Goal: Transaction & Acquisition: Purchase product/service

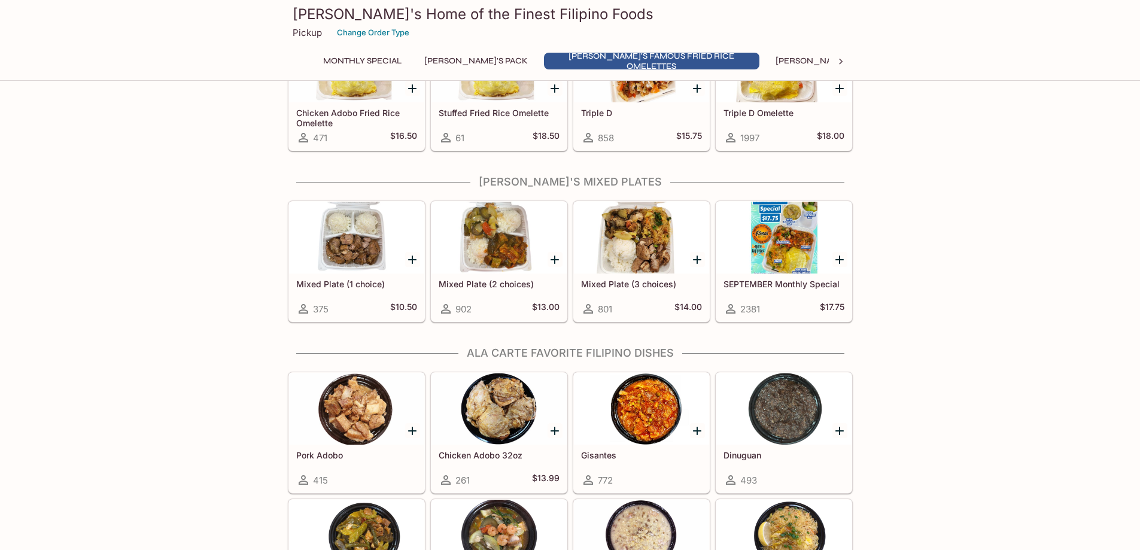
scroll to position [538, 0]
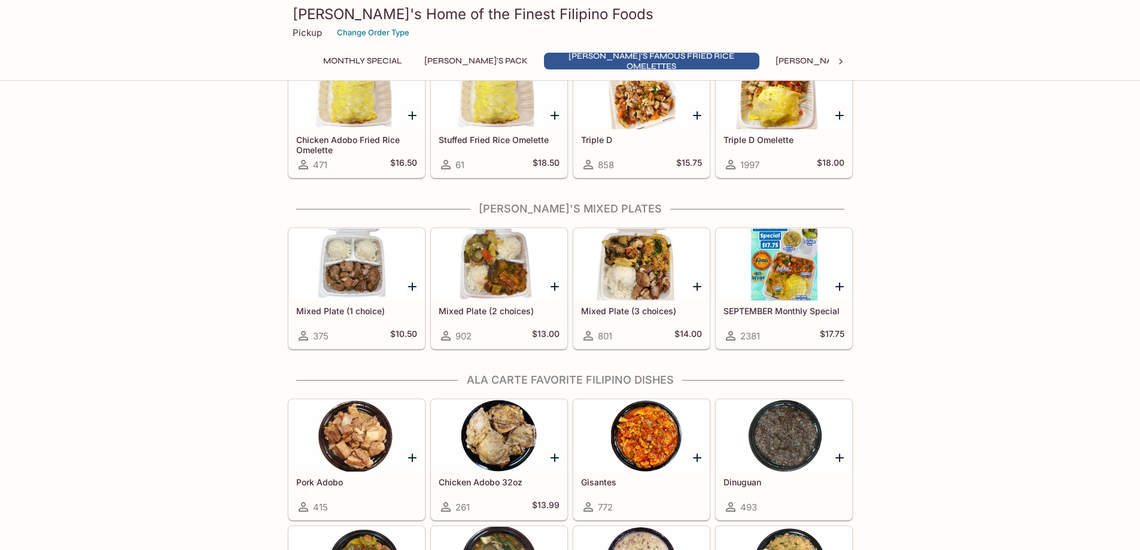
click at [773, 263] on div at bounding box center [783, 265] width 135 height 72
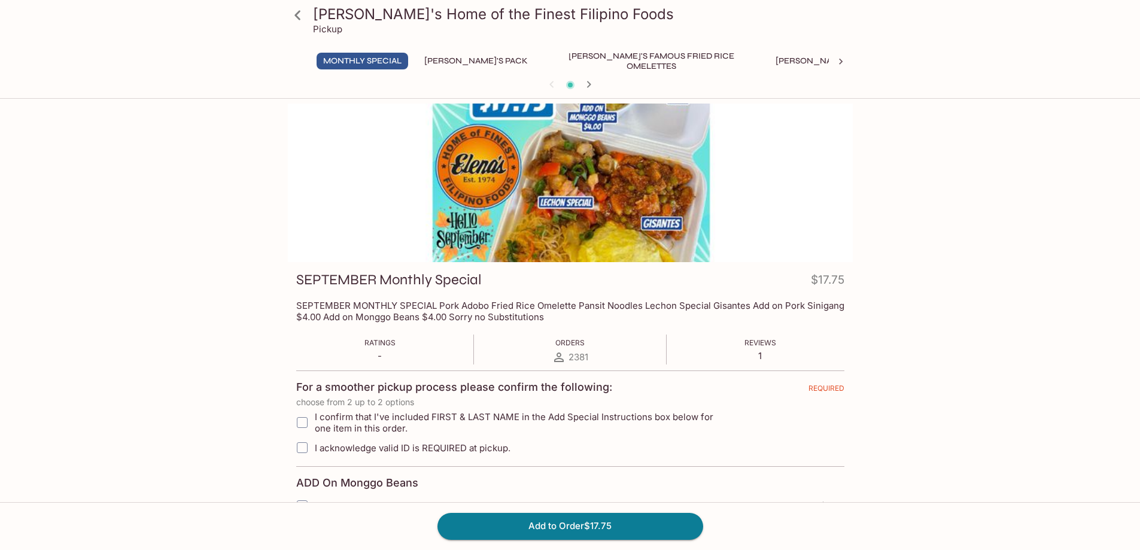
scroll to position [60, 0]
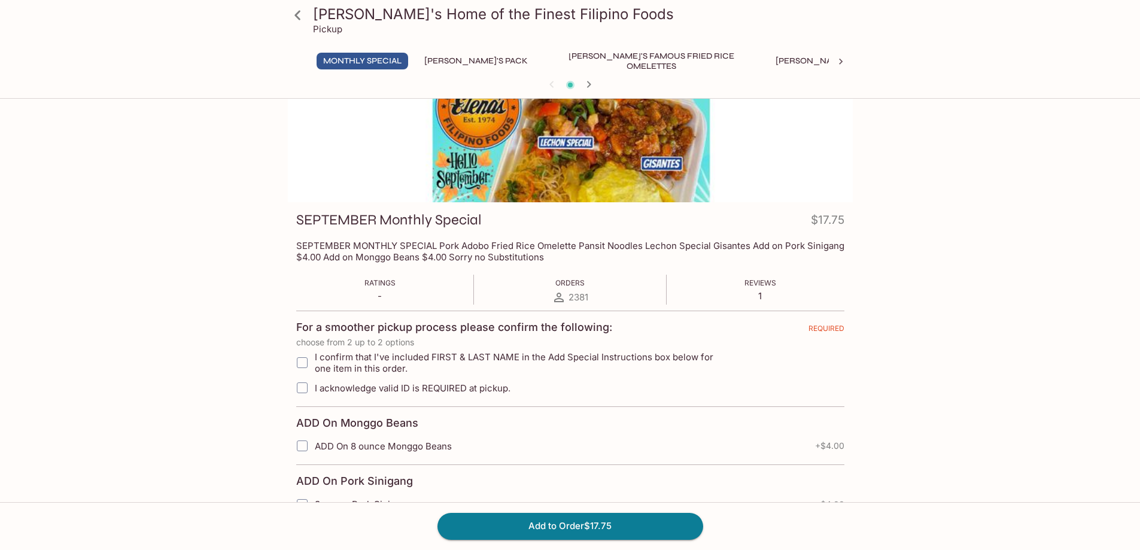
click at [302, 360] on input "I confirm that I've included FIRST & LAST NAME in the Add Special Instructions …" at bounding box center [302, 363] width 24 height 24
checkbox input "true"
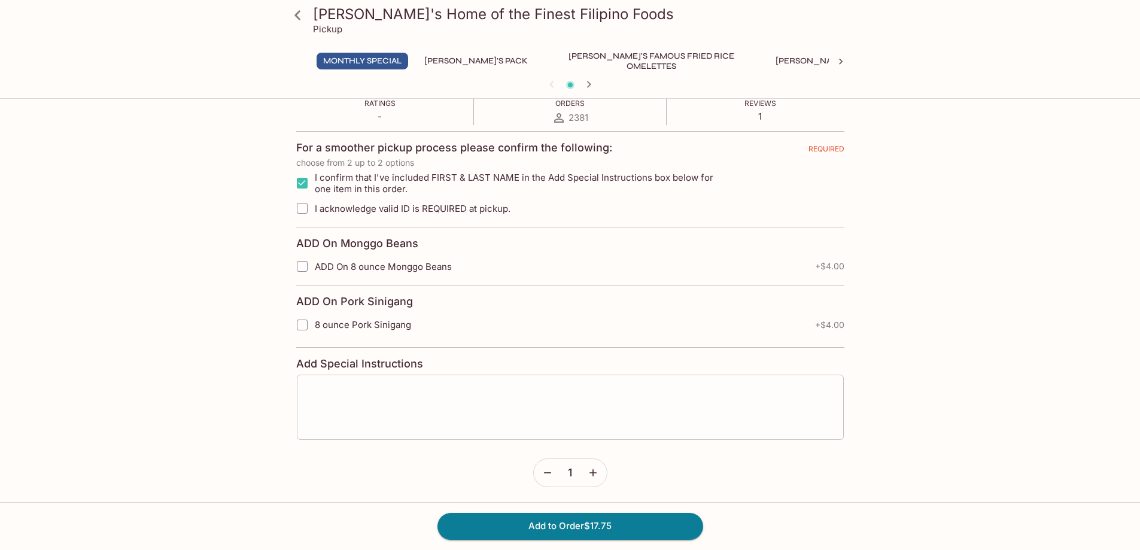
scroll to position [242, 0]
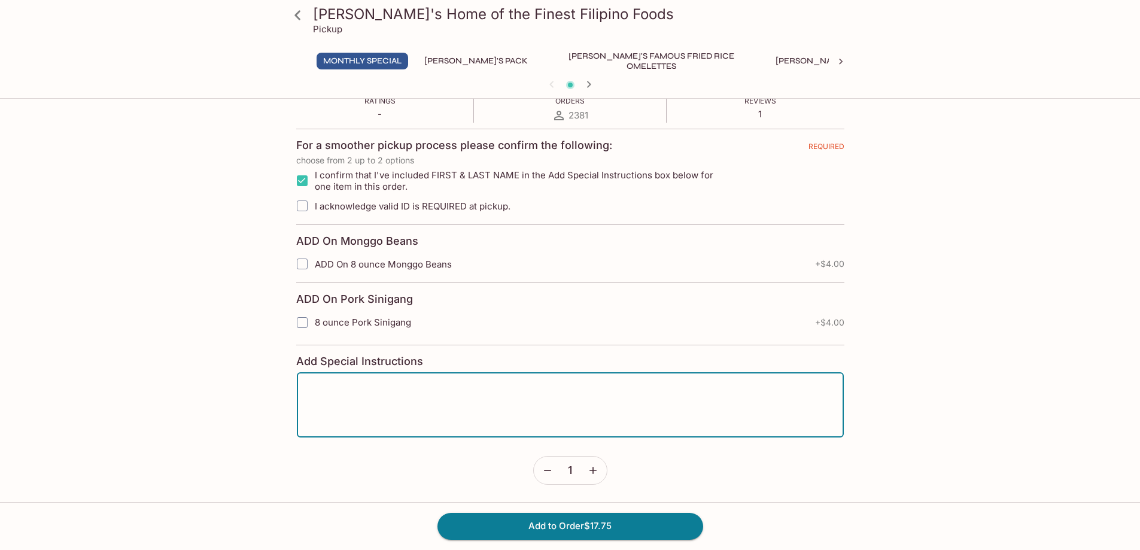
click at [318, 388] on textarea at bounding box center [570, 404] width 530 height 45
type textarea "glory"
click at [616, 530] on button "Add to Order $17.75" at bounding box center [570, 526] width 266 height 26
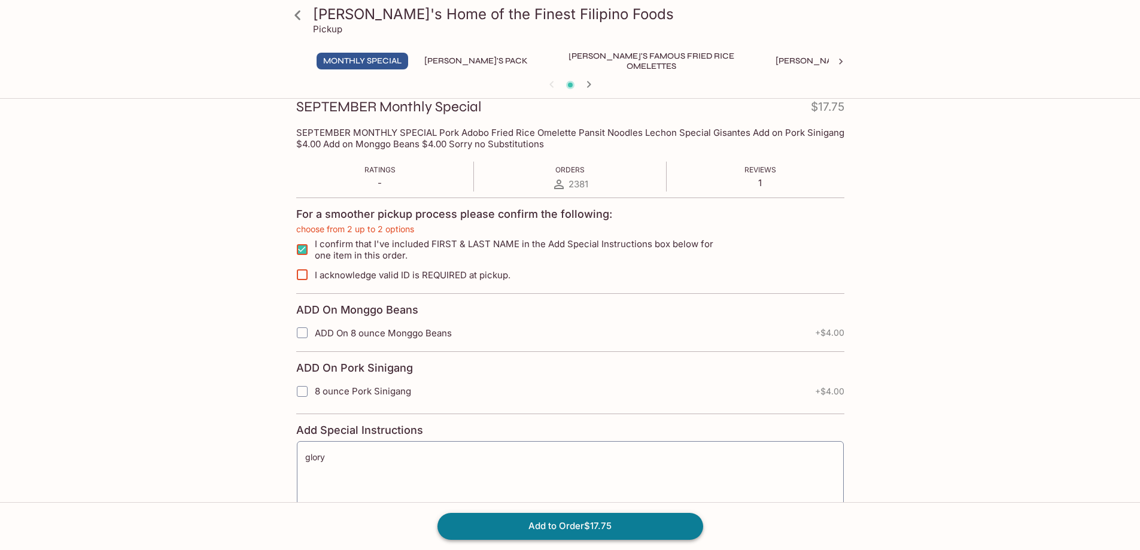
scroll to position [153, 0]
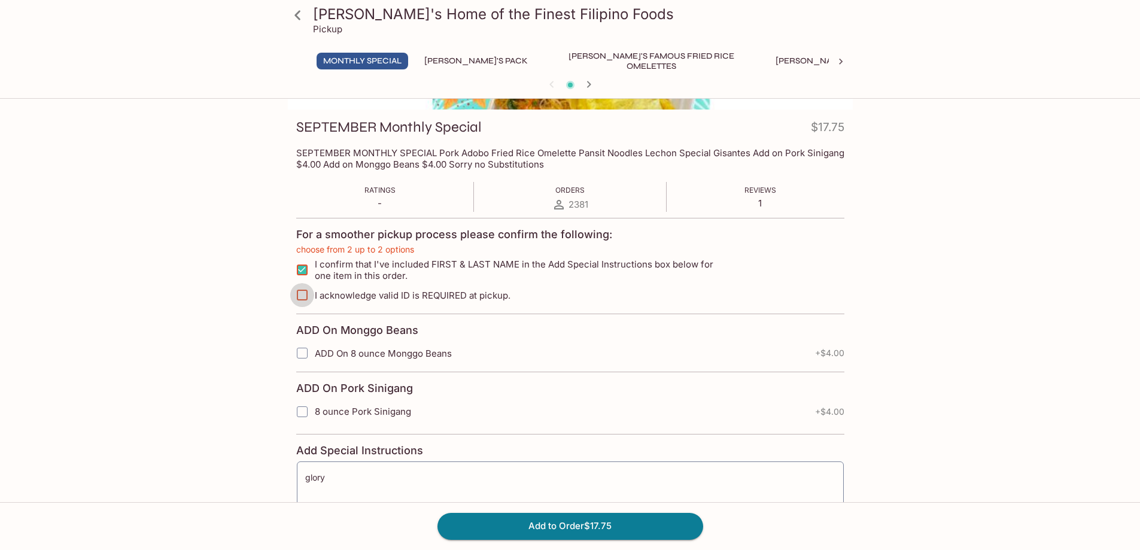
click at [301, 294] on input "I acknowledge valid ID is REQUIRED at pickup." at bounding box center [302, 295] width 24 height 24
checkbox input "true"
click at [555, 530] on button "Add to Order $17.75" at bounding box center [570, 526] width 266 height 26
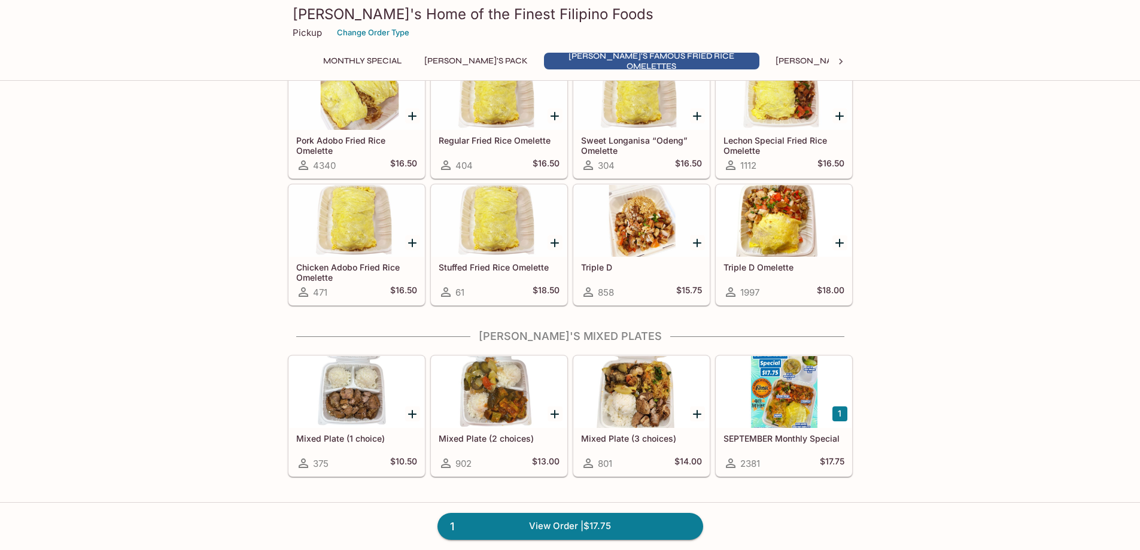
scroll to position [419, 0]
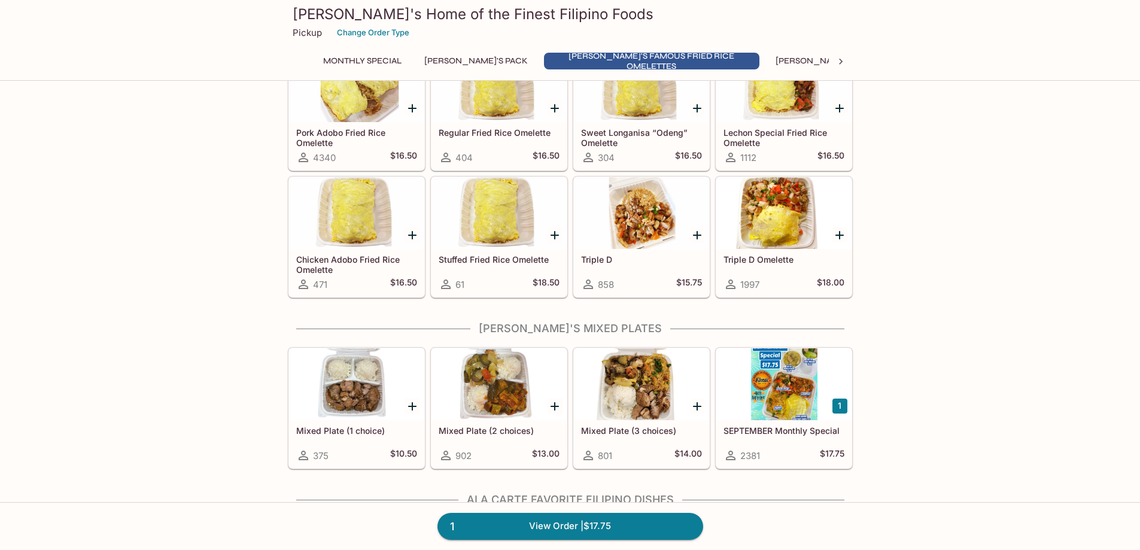
click at [503, 410] on div at bounding box center [498, 384] width 135 height 72
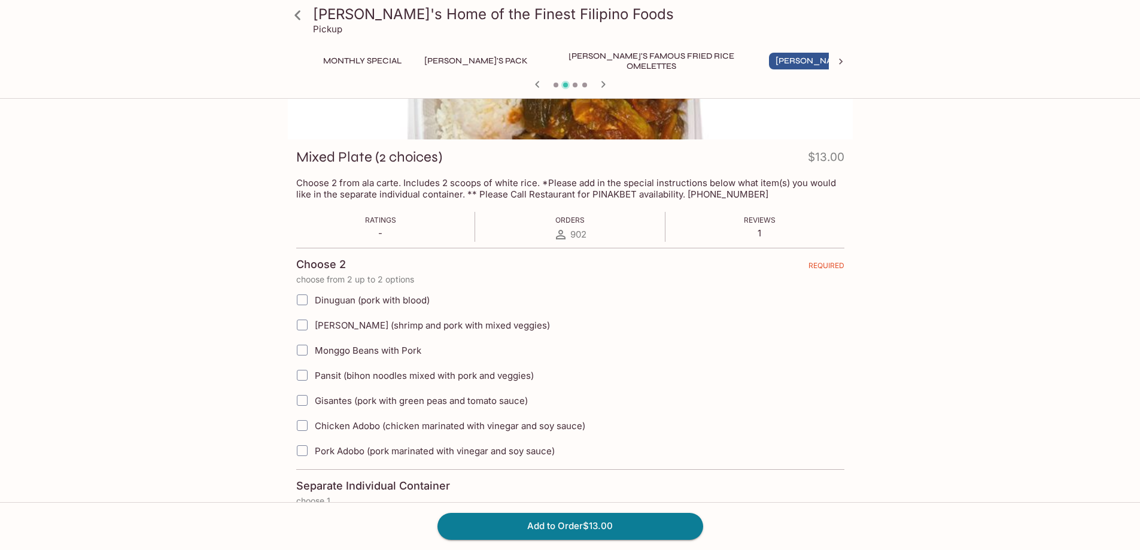
scroll to position [109, 0]
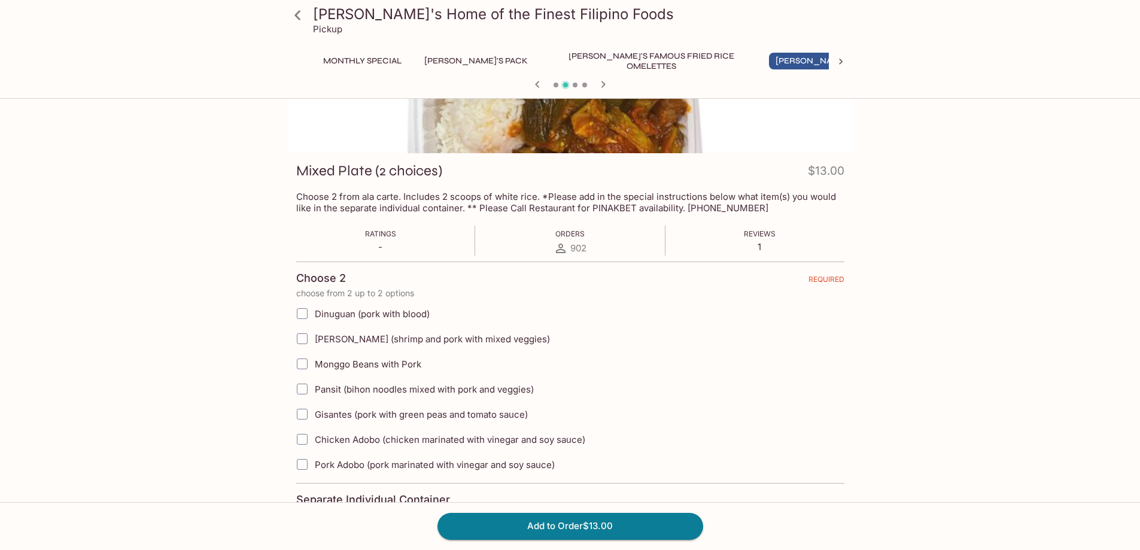
click at [303, 315] on input "Dinuguan (pork with blood)" at bounding box center [302, 314] width 24 height 24
checkbox input "true"
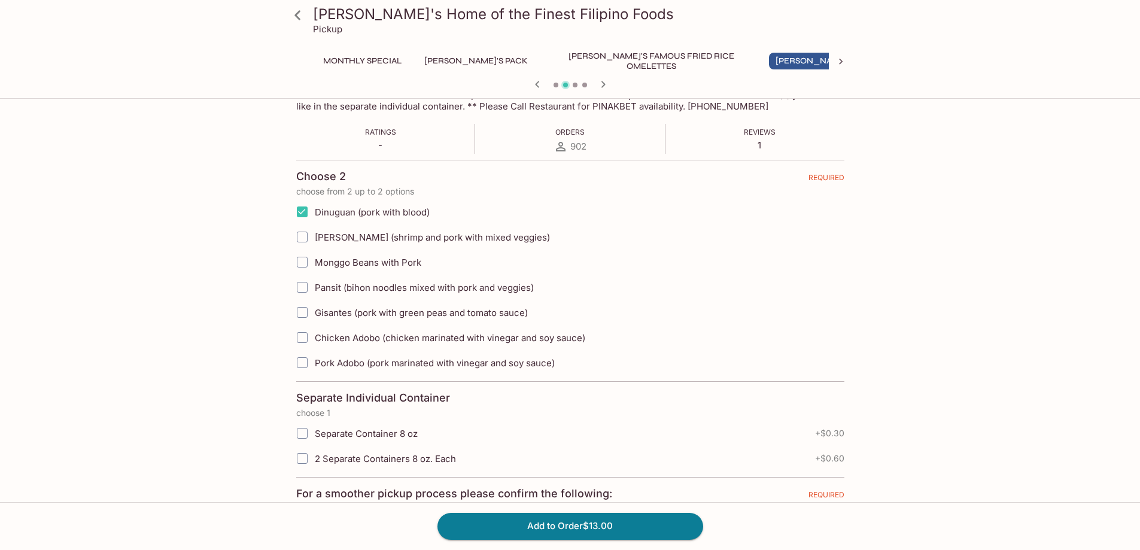
scroll to position [169, 0]
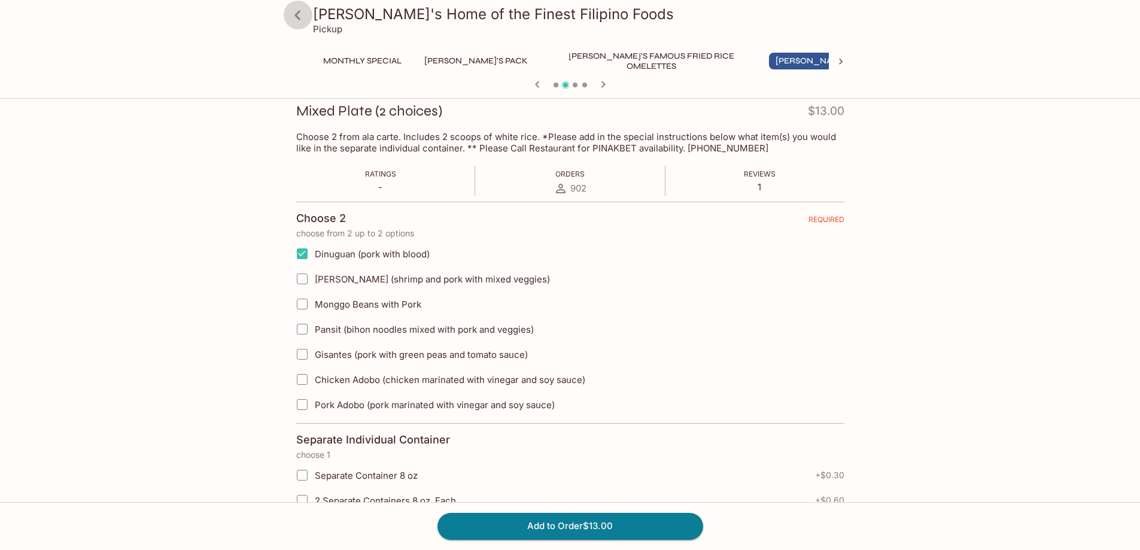
click at [299, 17] on icon at bounding box center [297, 15] width 21 height 21
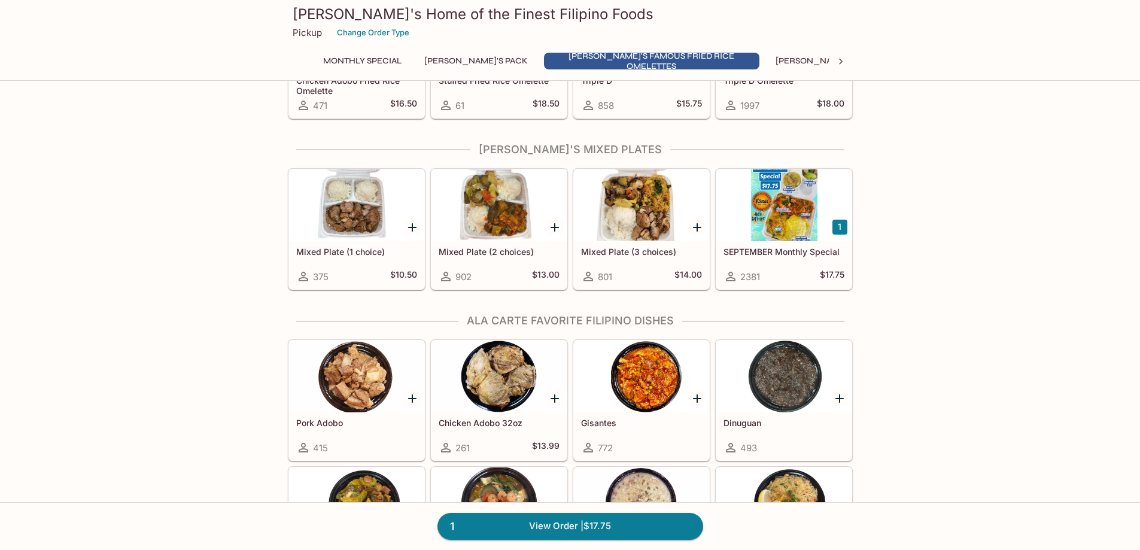
scroll to position [598, 0]
click at [503, 220] on div at bounding box center [498, 205] width 135 height 72
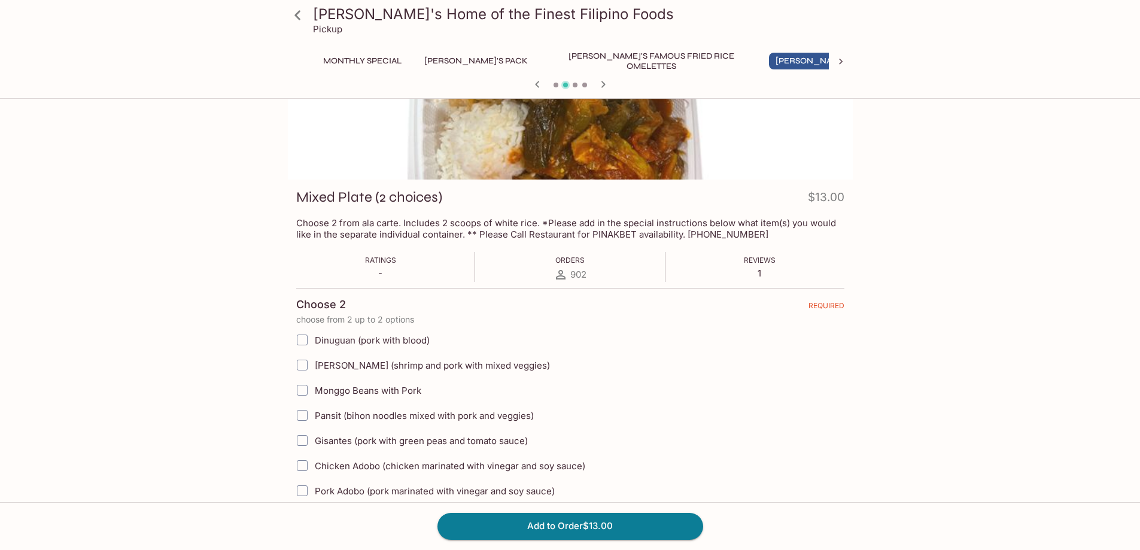
scroll to position [120, 0]
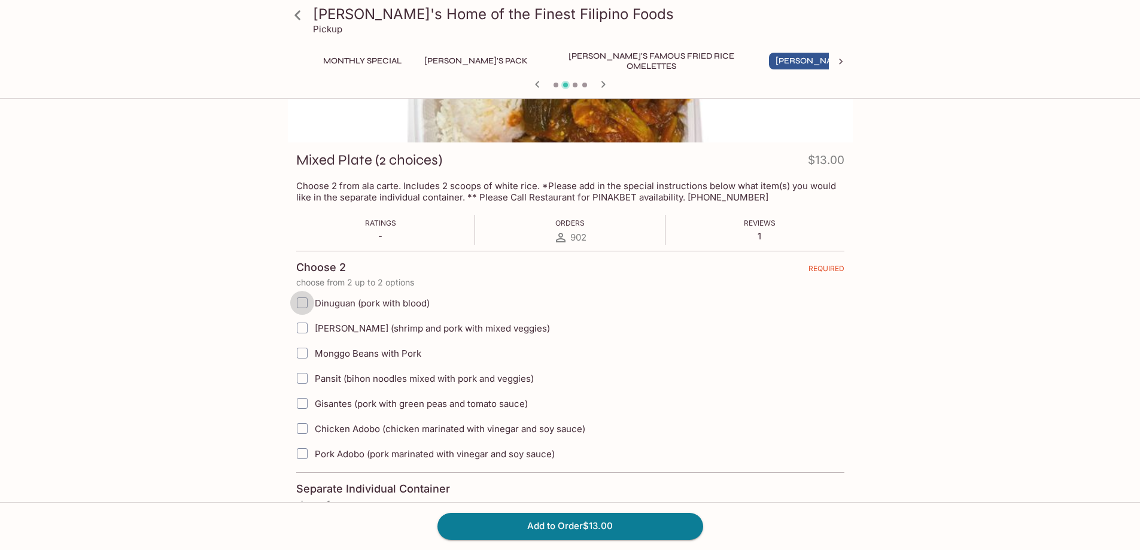
click at [302, 303] on input "Dinuguan (pork with blood)" at bounding box center [302, 303] width 24 height 24
checkbox input "true"
click at [301, 403] on input "Gisantes (pork with green peas and tomato sauce)" at bounding box center [302, 403] width 24 height 24
checkbox input "true"
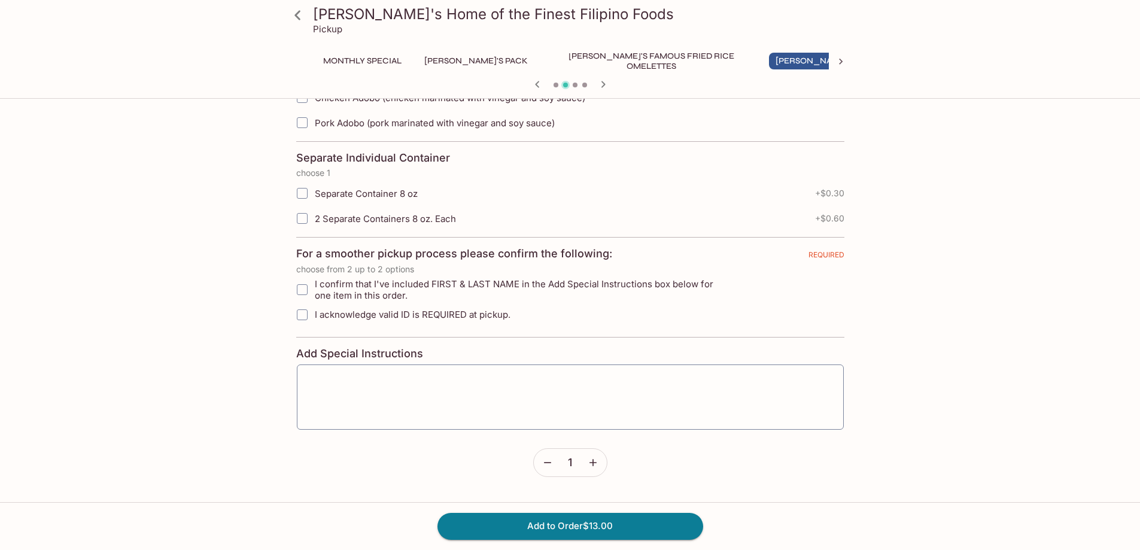
scroll to position [468, 0]
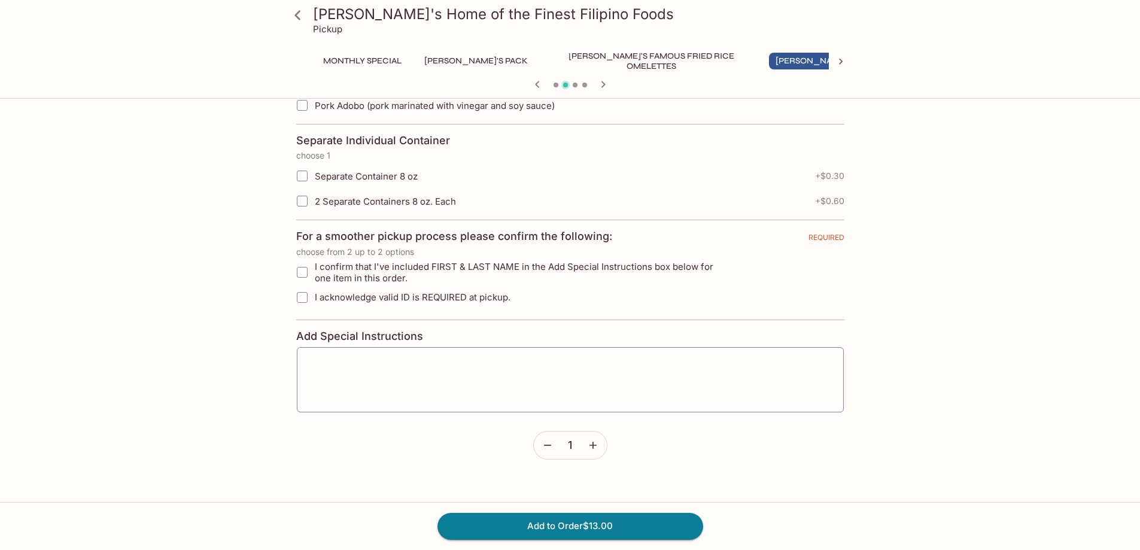
click at [305, 270] on input "I confirm that I've included FIRST & LAST NAME in the Add Special Instructions …" at bounding box center [302, 272] width 24 height 24
checkbox input "true"
click at [297, 299] on input "I acknowledge valid ID is REQUIRED at pickup." at bounding box center [302, 297] width 24 height 24
checkbox input "true"
click at [595, 443] on icon "button" at bounding box center [593, 445] width 12 height 12
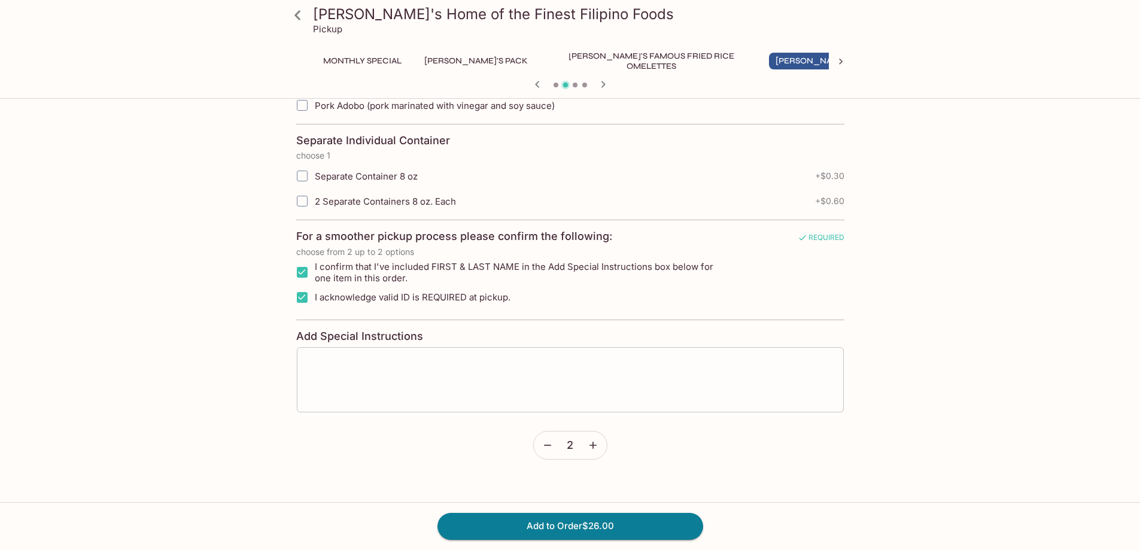
click at [342, 375] on textarea at bounding box center [570, 379] width 530 height 45
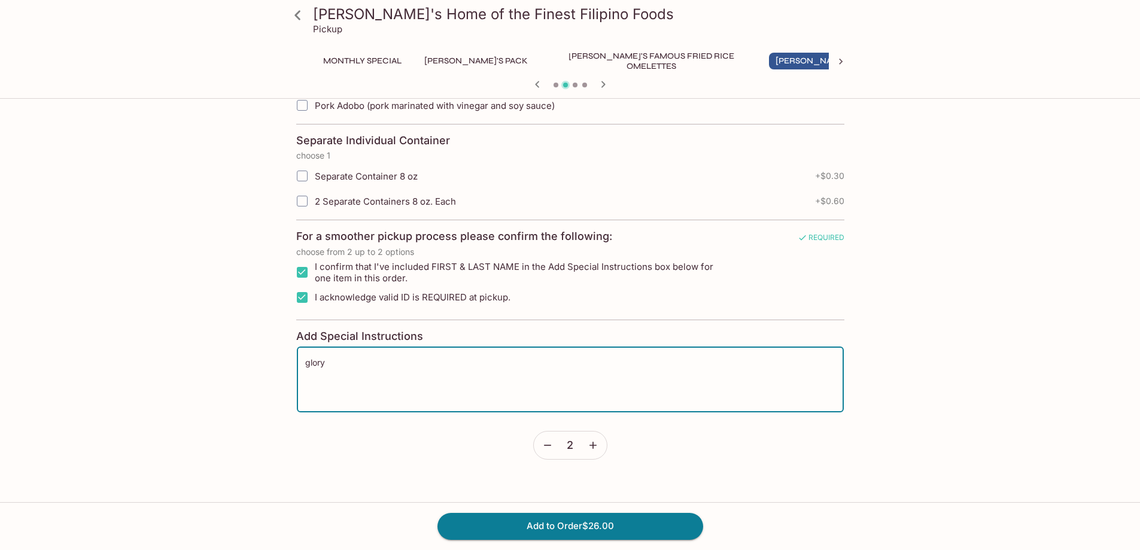
type textarea "glory"
click at [396, 458] on form "Choose 2 REQUIRED choose from 2 up to 2 options Dinuguan (pork with blood) [PER…" at bounding box center [570, 180] width 548 height 557
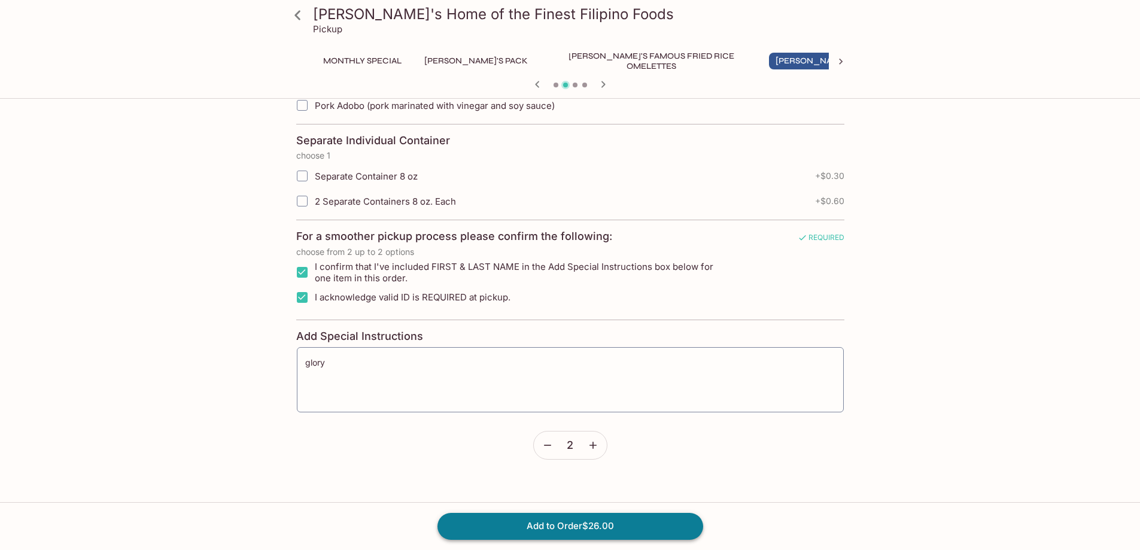
click at [562, 523] on button "Add to Order $26.00" at bounding box center [570, 526] width 266 height 26
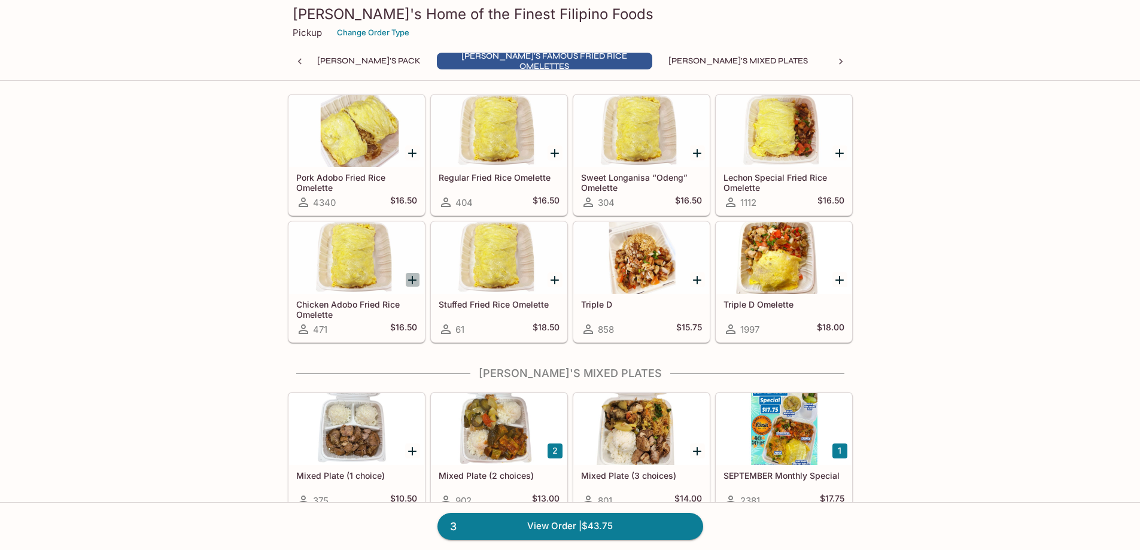
click at [409, 278] on icon "Add Chicken Adobo Fried Rice Omelette" at bounding box center [412, 280] width 14 height 14
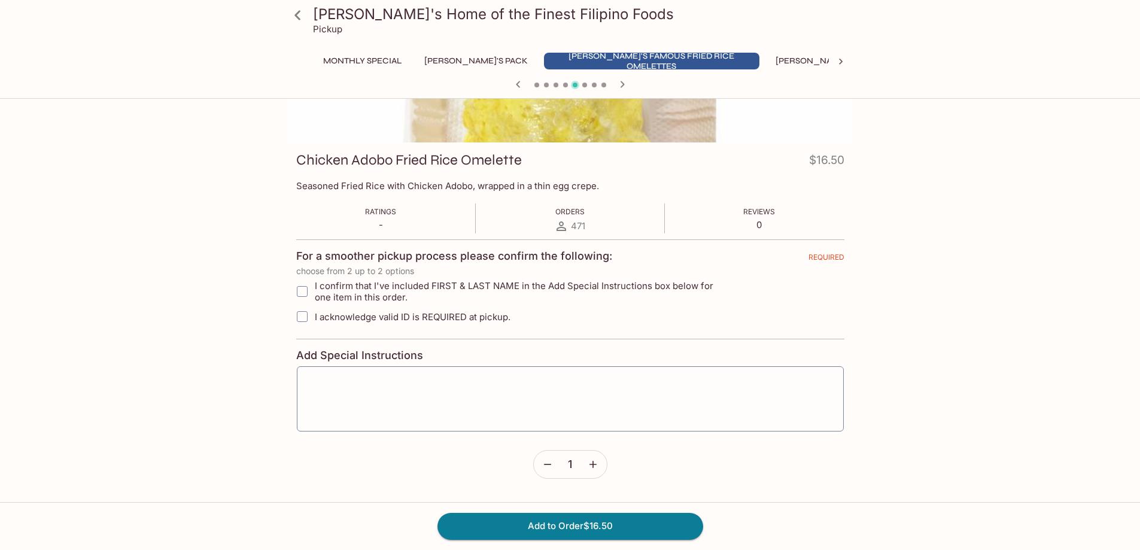
click at [301, 285] on input "I confirm that I've included FIRST & LAST NAME in the Add Special Instructions …" at bounding box center [302, 291] width 24 height 24
checkbox input "true"
click at [304, 316] on input "I acknowledge valid ID is REQUIRED at pickup." at bounding box center [302, 317] width 24 height 24
checkbox input "true"
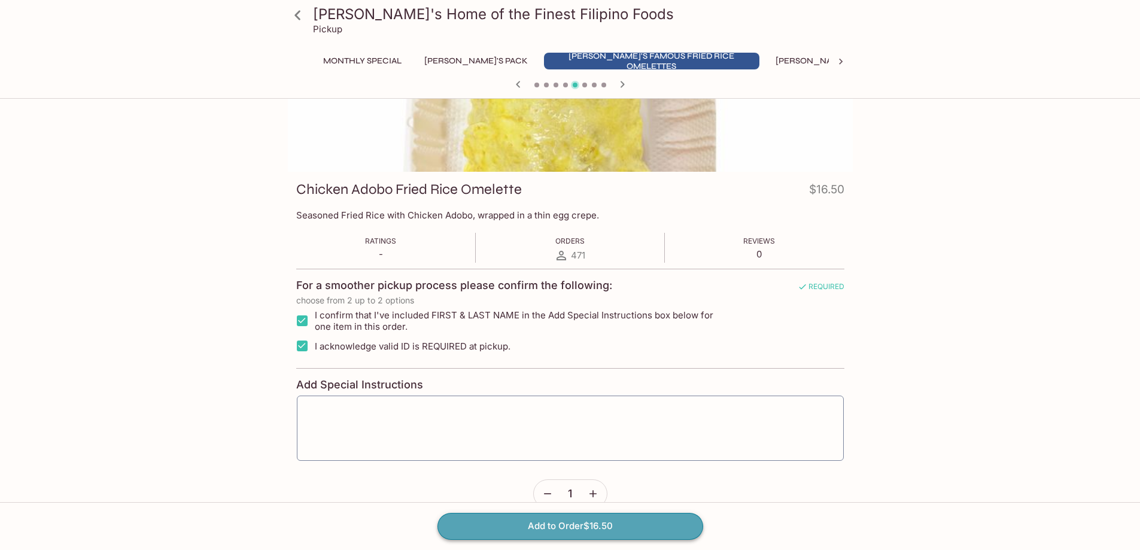
click at [607, 526] on button "Add to Order $16.50" at bounding box center [570, 526] width 266 height 26
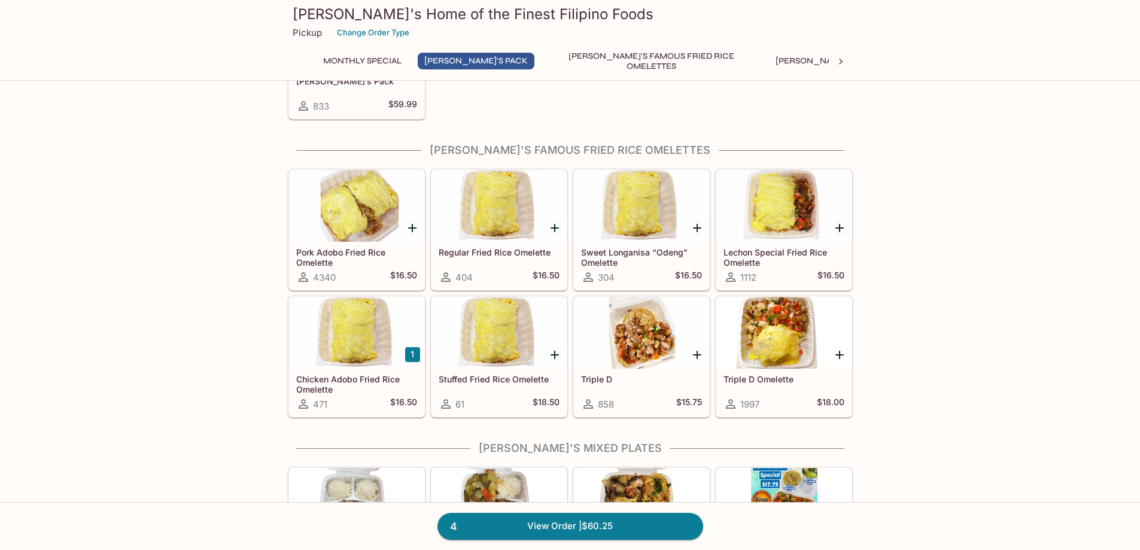
click at [485, 333] on div at bounding box center [498, 333] width 135 height 72
click at [631, 207] on div at bounding box center [641, 206] width 135 height 72
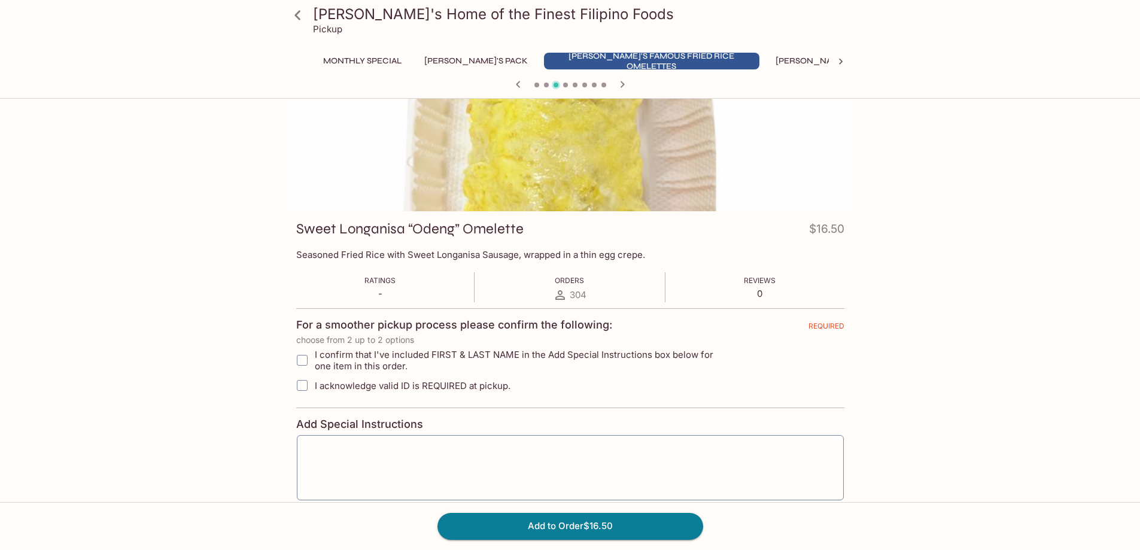
scroll to position [114, 0]
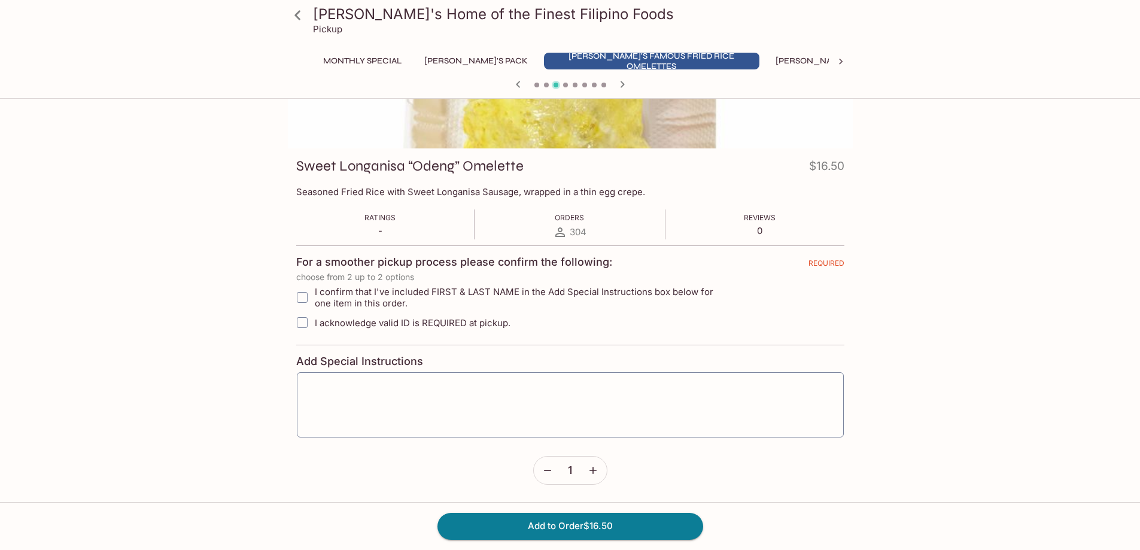
click at [307, 294] on input "I confirm that I've included FIRST & LAST NAME in the Add Special Instructions …" at bounding box center [302, 297] width 24 height 24
checkbox input "true"
click at [297, 324] on input "I acknowledge valid ID is REQUIRED at pickup." at bounding box center [302, 323] width 24 height 24
checkbox input "true"
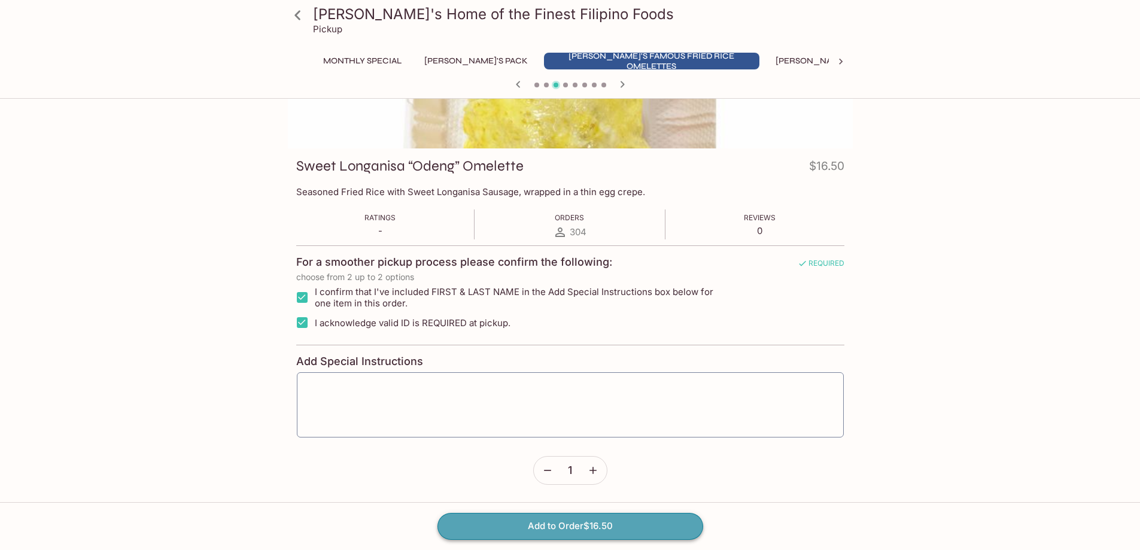
click at [488, 522] on button "Add to Order $16.50" at bounding box center [570, 526] width 266 height 26
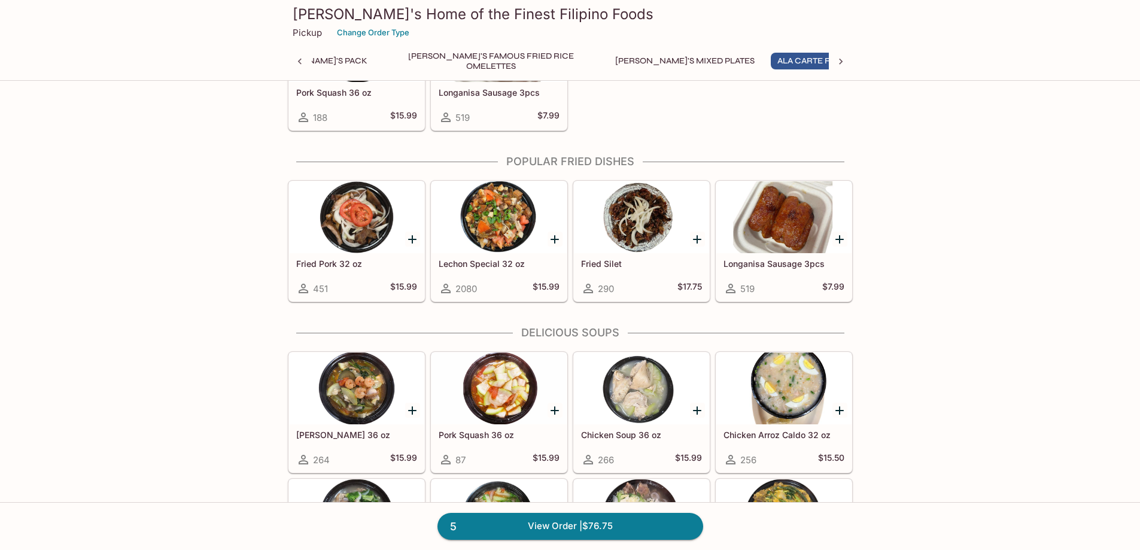
scroll to position [1197, 0]
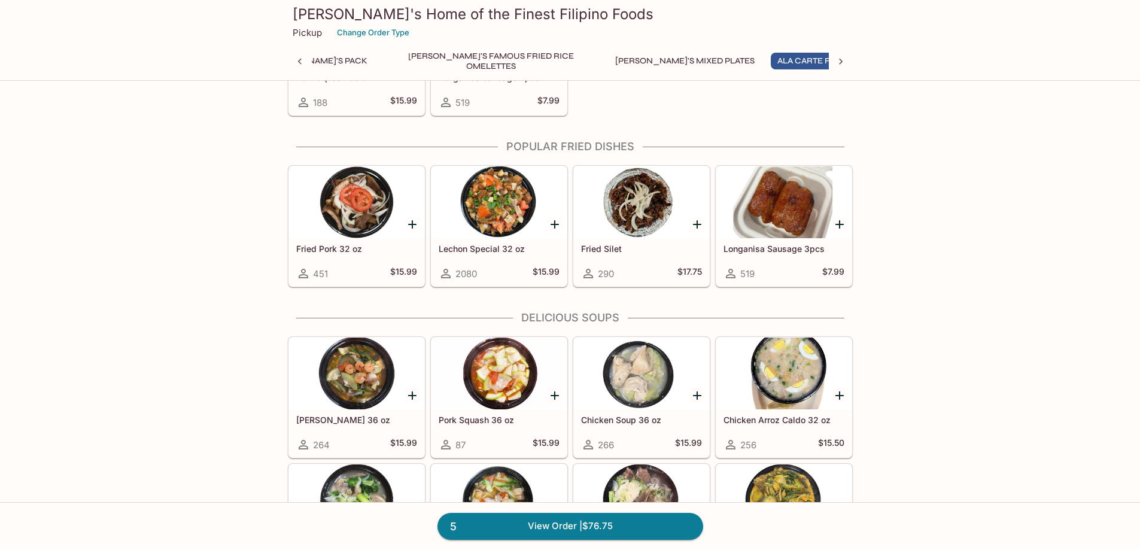
click at [638, 203] on div at bounding box center [641, 202] width 135 height 72
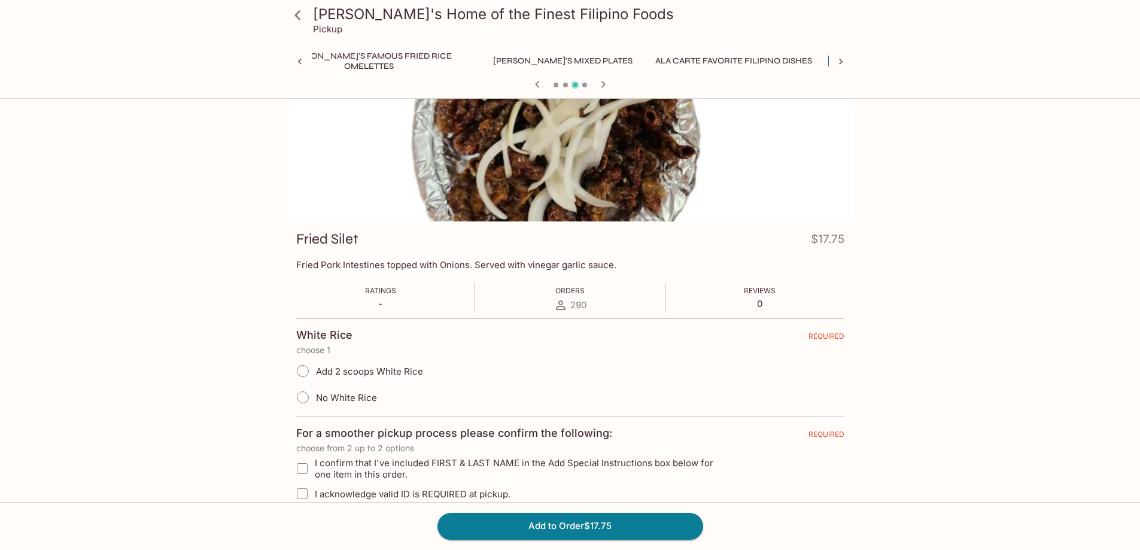
scroll to position [60, 0]
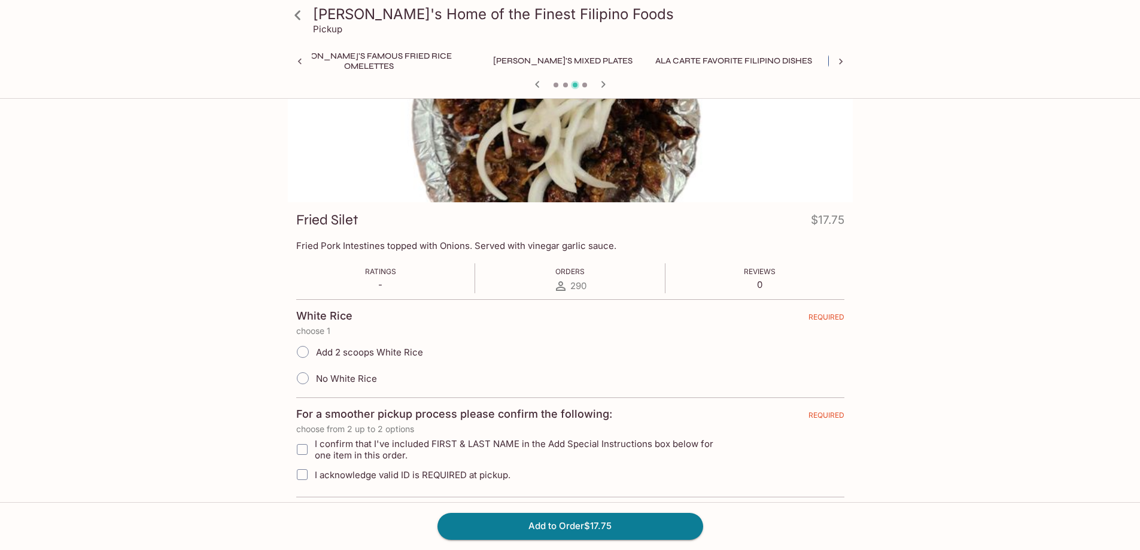
click at [302, 352] on input "Add 2 scoops White Rice" at bounding box center [302, 351] width 25 height 25
radio input "true"
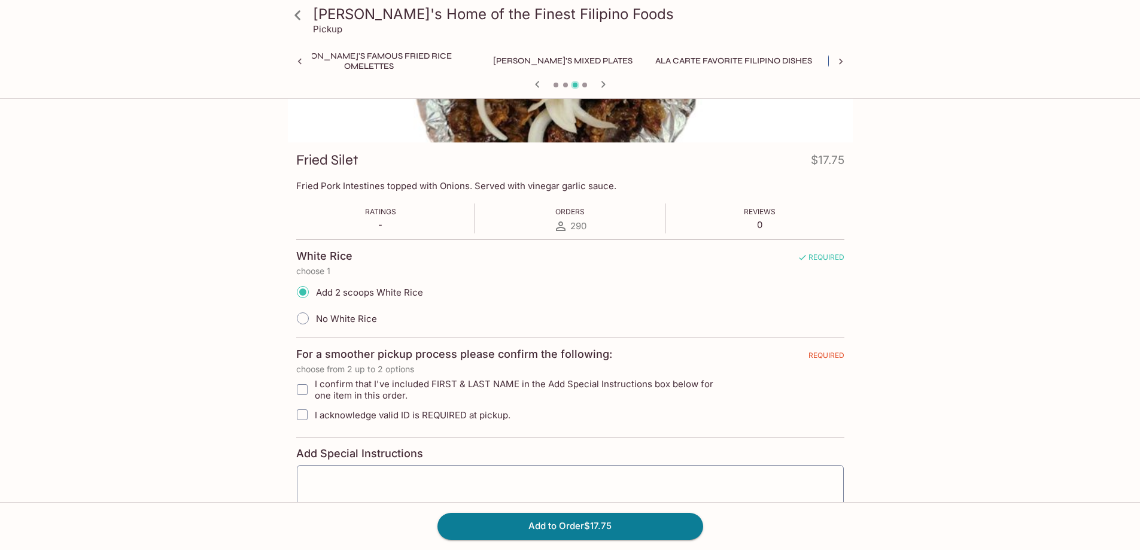
click at [299, 389] on input "I confirm that I've included FIRST & LAST NAME in the Add Special Instructions …" at bounding box center [302, 390] width 24 height 24
checkbox input "true"
click at [300, 412] on input "I acknowledge valid ID is REQUIRED at pickup." at bounding box center [302, 415] width 24 height 24
checkbox input "true"
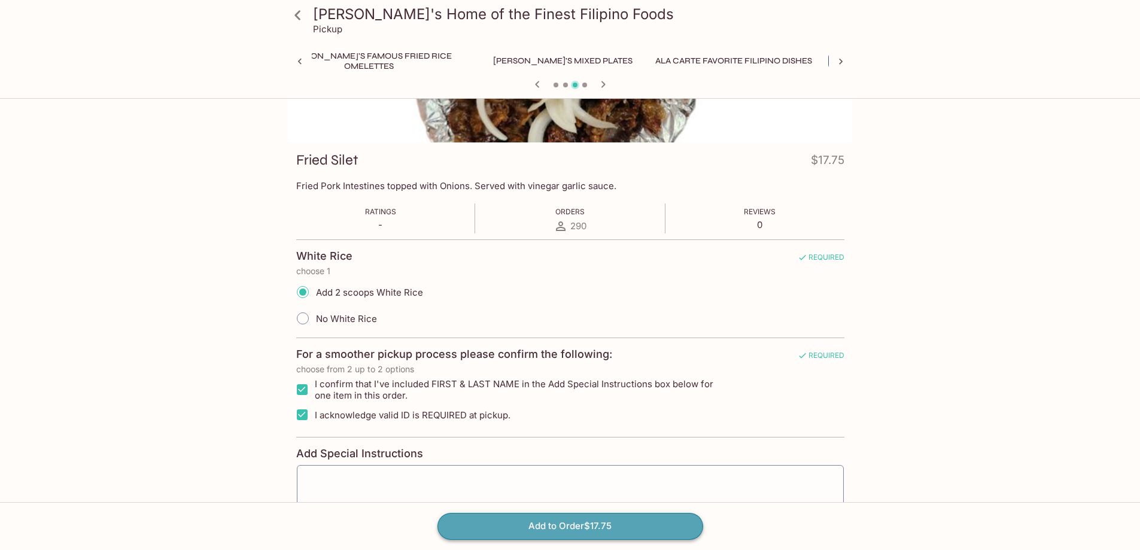
click at [523, 520] on button "Add to Order $17.75" at bounding box center [570, 526] width 266 height 26
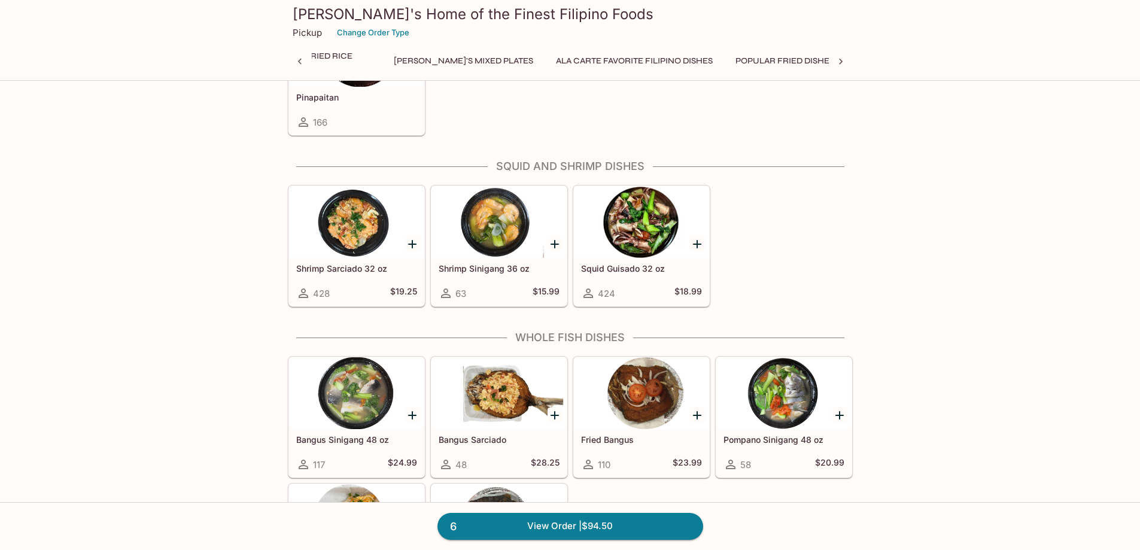
scroll to position [1853, 0]
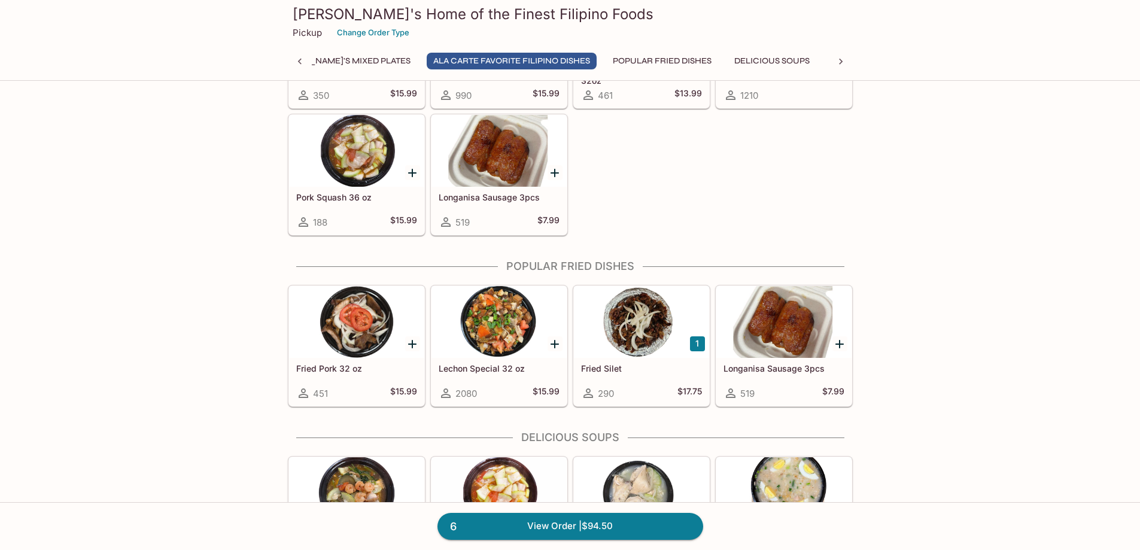
click at [345, 336] on div at bounding box center [356, 322] width 135 height 72
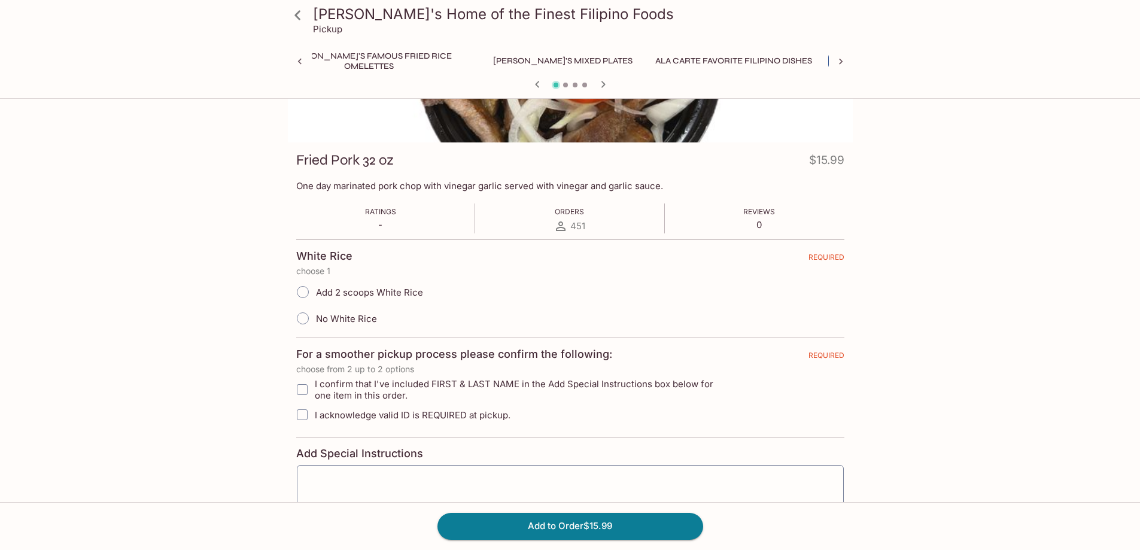
click at [303, 288] on input "Add 2 scoops White Rice" at bounding box center [302, 291] width 25 height 25
radio input "true"
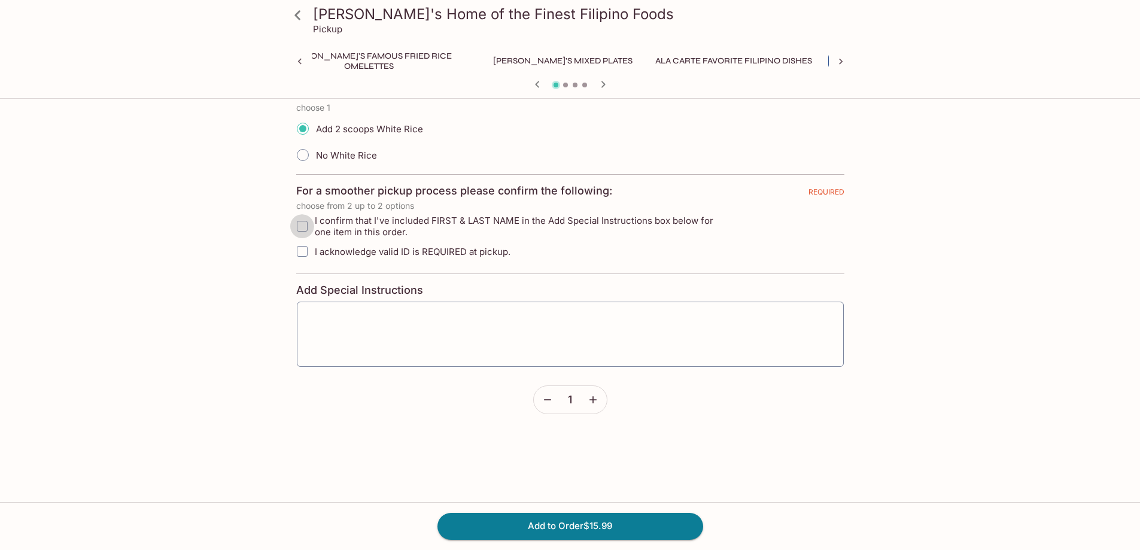
click at [305, 221] on input "I confirm that I've included FIRST & LAST NAME in the Add Special Instructions …" at bounding box center [302, 226] width 24 height 24
checkbox input "true"
click at [303, 249] on input "I acknowledge valid ID is REQUIRED at pickup." at bounding box center [302, 251] width 24 height 24
checkbox input "true"
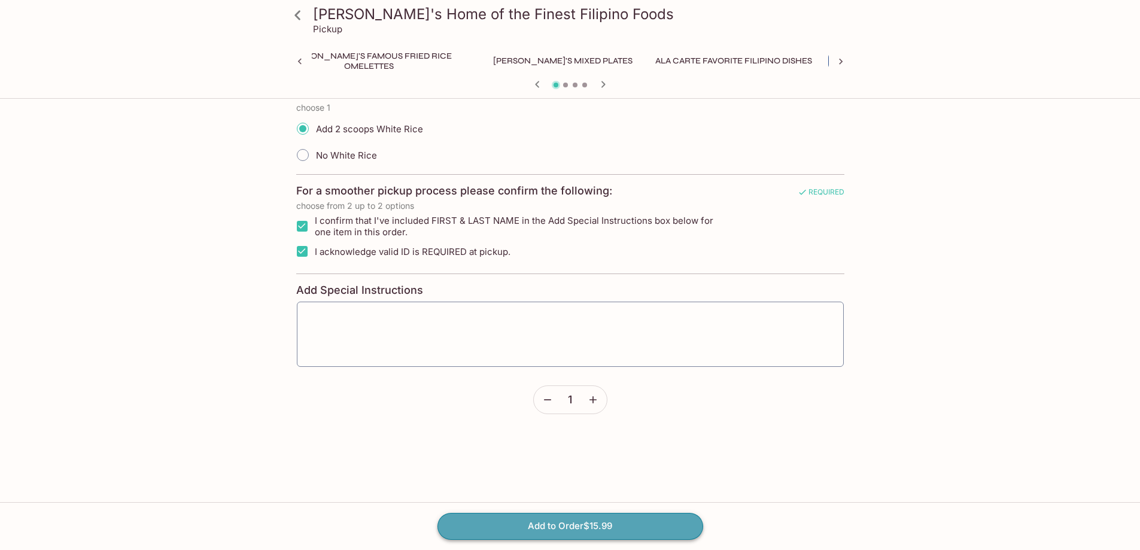
click at [558, 534] on button "Add to Order $15.99" at bounding box center [570, 526] width 266 height 26
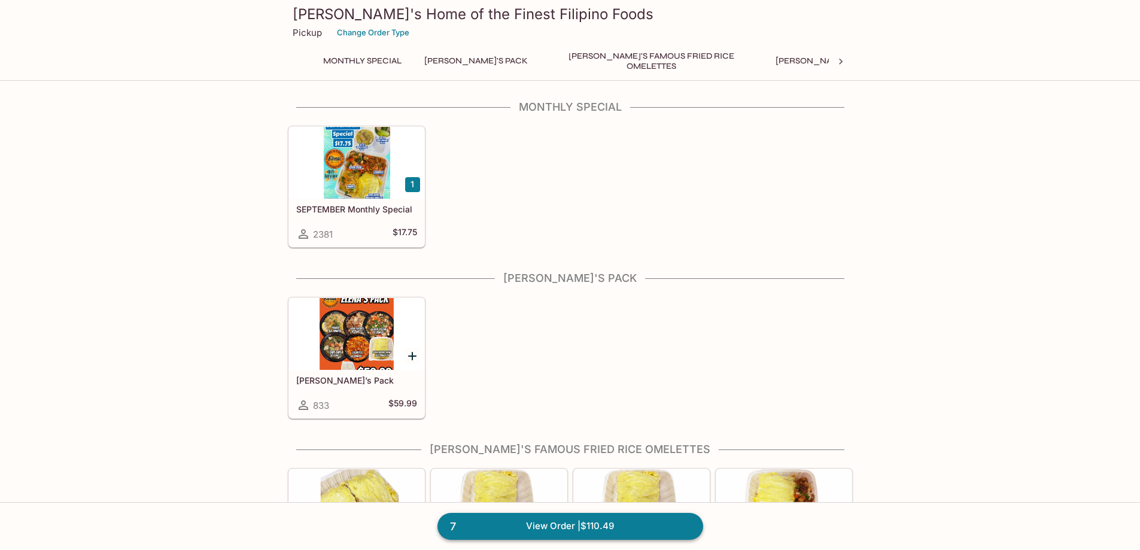
click at [650, 529] on link "7 View Order | $110.49" at bounding box center [570, 526] width 266 height 26
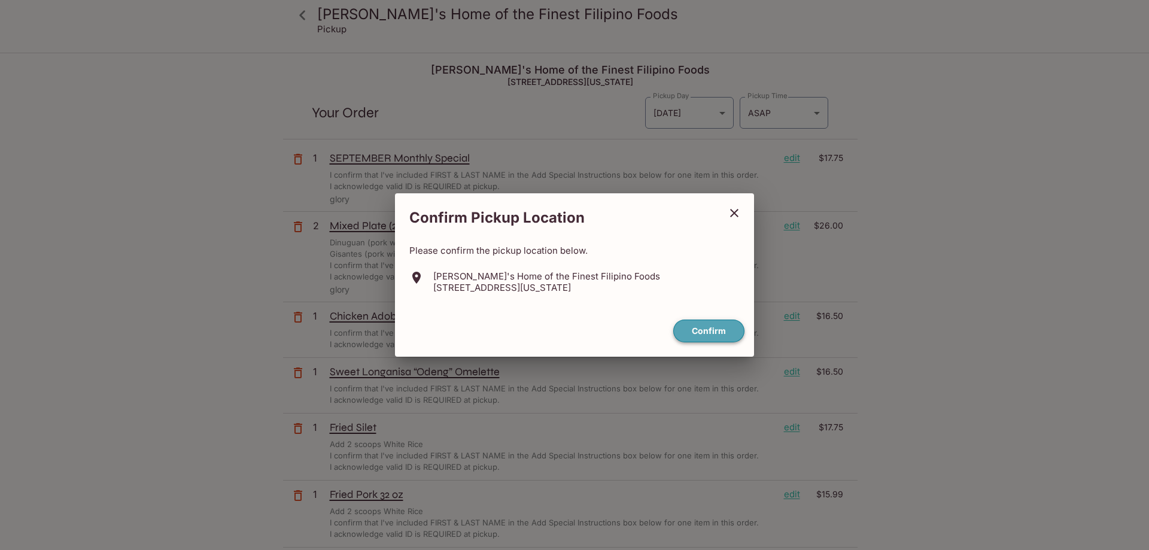
click at [707, 337] on button "Confirm" at bounding box center [708, 330] width 71 height 23
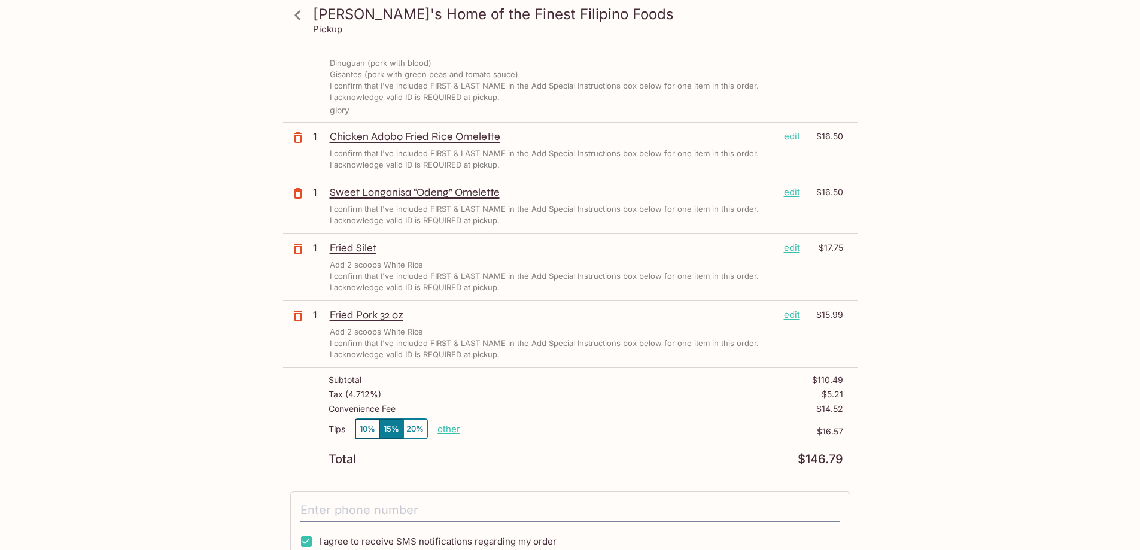
click at [447, 428] on p "other" at bounding box center [448, 428] width 23 height 11
type input "0.00"
click at [623, 407] on div "Convenience Fee $14.52" at bounding box center [585, 411] width 515 height 14
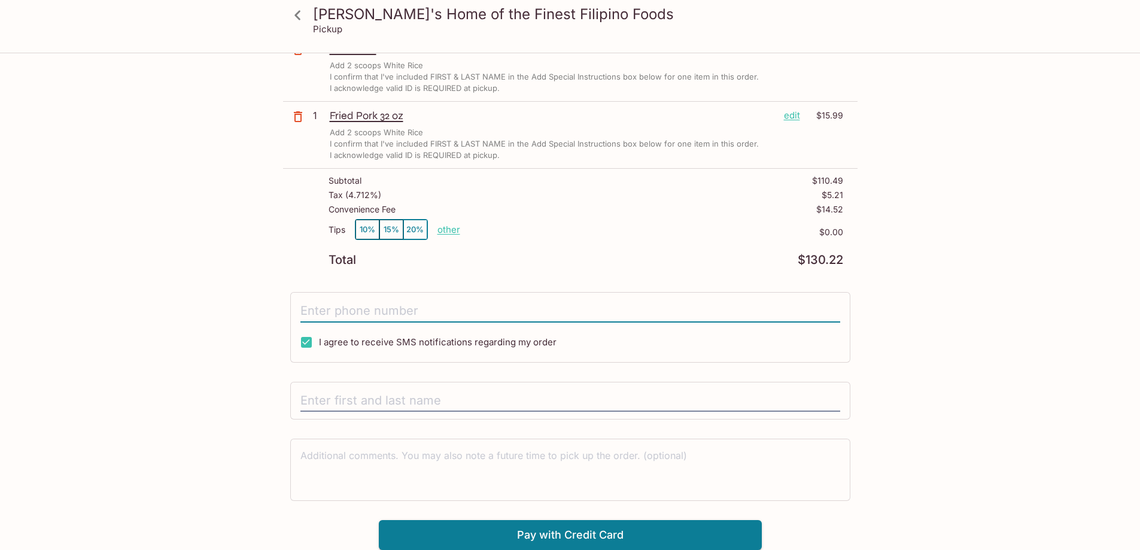
click at [531, 310] on input "tel" at bounding box center [570, 311] width 540 height 23
type input "[PHONE_NUMBER]"
click at [470, 395] on input "text" at bounding box center [570, 400] width 540 height 23
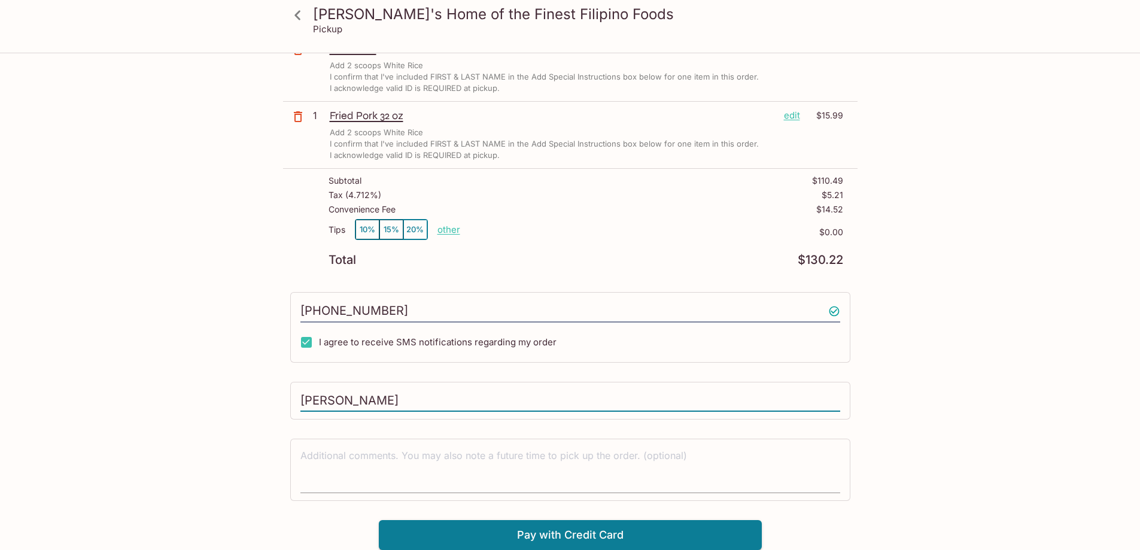
type input "[PERSON_NAME]"
click at [415, 461] on textarea at bounding box center [570, 469] width 540 height 41
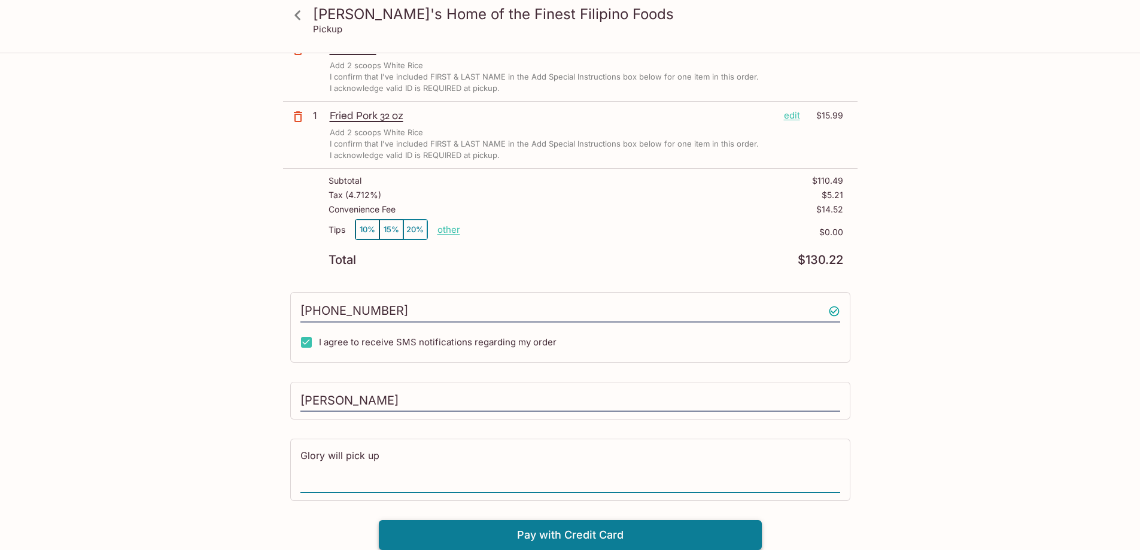
type textarea "Glory will pick up"
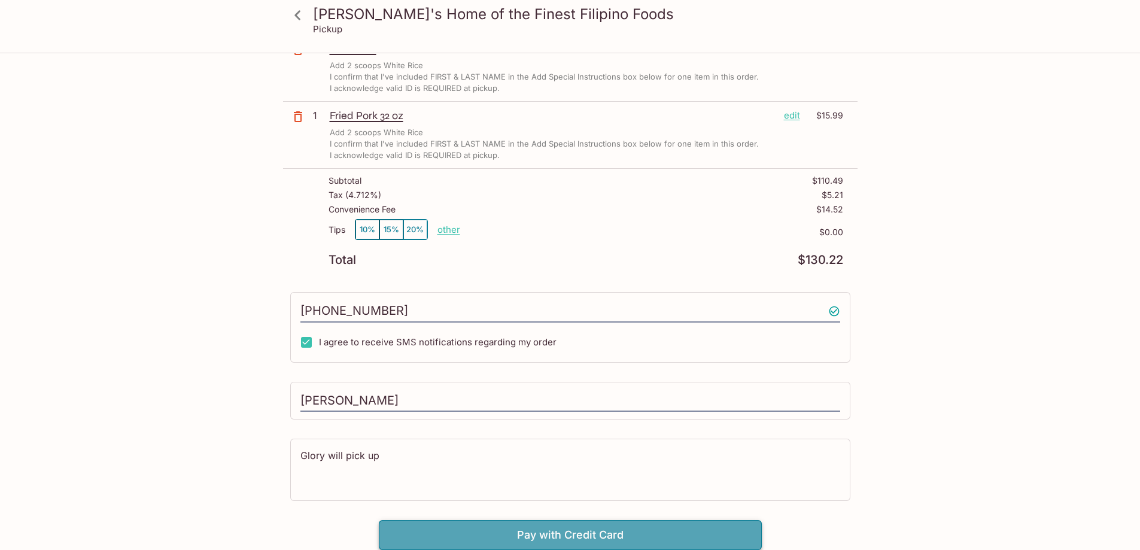
click at [655, 529] on button "Pay with Credit Card" at bounding box center [570, 535] width 383 height 30
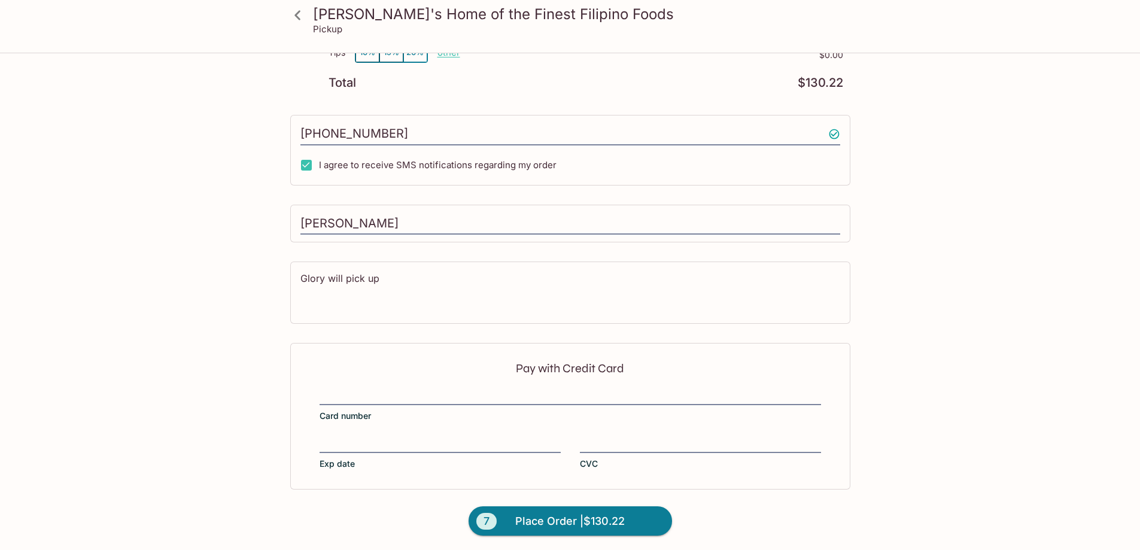
scroll to position [558, 0]
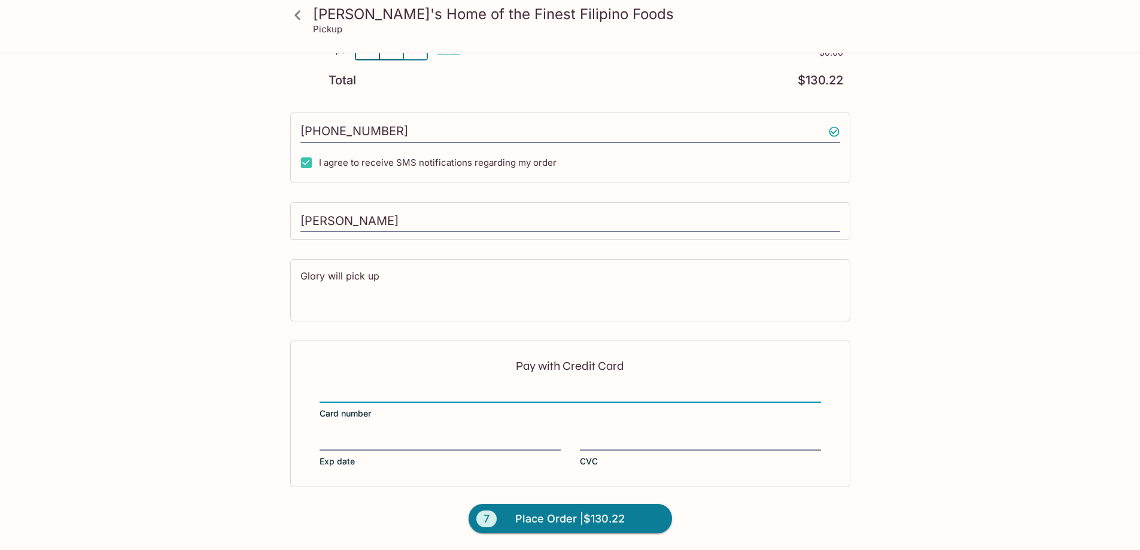
drag, startPoint x: 440, startPoint y: 421, endPoint x: 440, endPoint y: 431, distance: 10.2
click at [440, 431] on div "Pay with Credit Card Card number Exp date CVC" at bounding box center [570, 413] width 560 height 146
click at [440, 434] on div "Pay with Credit Card Card number Exp date CVC" at bounding box center [570, 413] width 560 height 146
click at [704, 504] on form "Pay with Credit Card Card number Exp date CVC 7 Place Order | $130.22" at bounding box center [570, 444] width 574 height 209
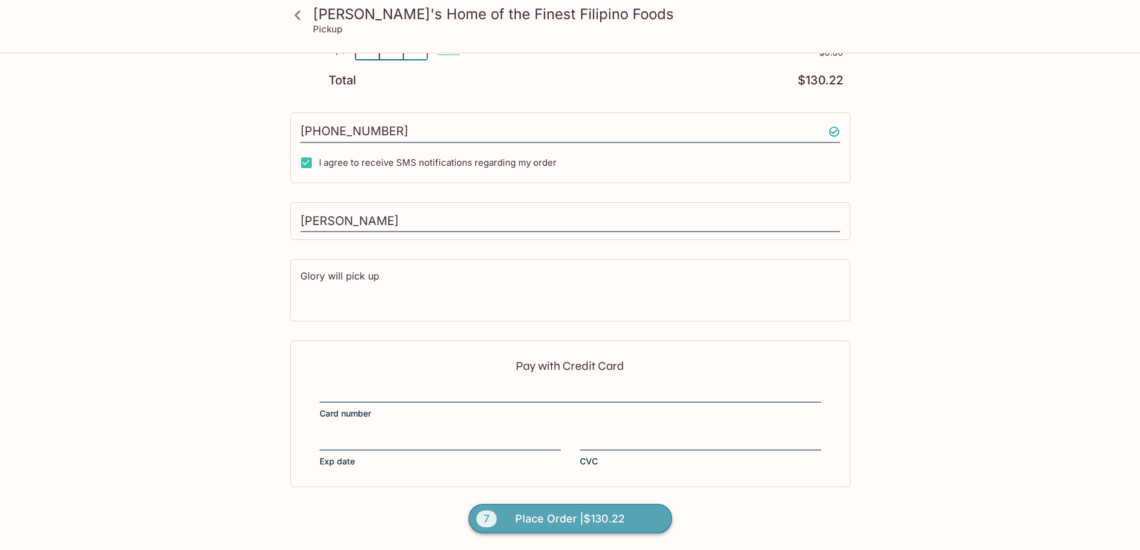
click at [608, 526] on span "Place Order | $130.22" at bounding box center [569, 518] width 109 height 19
